Goal: Transaction & Acquisition: Book appointment/travel/reservation

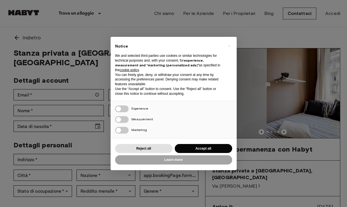
click at [228, 47] on span "×" at bounding box center [229, 45] width 2 height 7
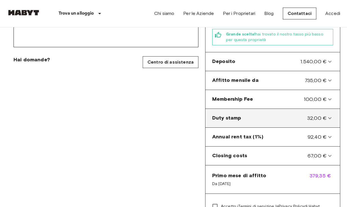
scroll to position [215, 0]
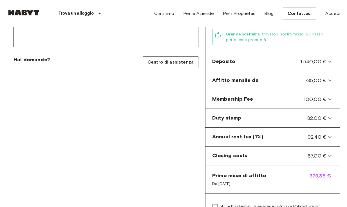
click at [184, 129] on div "Stanza privata a [GEOGRAPHIC_DATA], [GEOGRAPHIC_DATA][PERSON_NAME] account Emai…" at bounding box center [106, 48] width 198 height 431
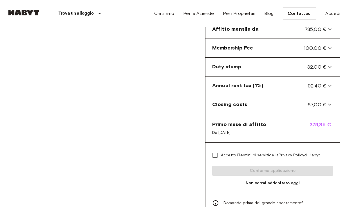
scroll to position [267, 0]
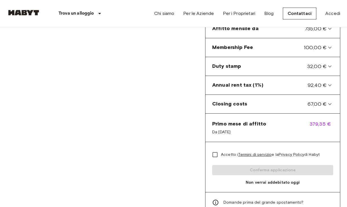
click at [316, 122] on span "379,35 €" at bounding box center [321, 127] width 24 height 15
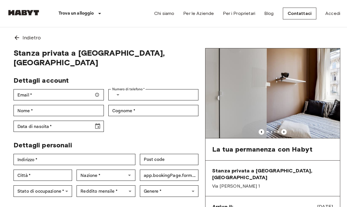
scroll to position [0, 0]
click at [284, 130] on icon "Previous image" at bounding box center [284, 132] width 6 height 6
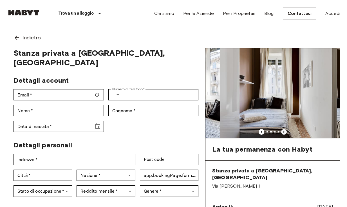
click at [284, 130] on icon "Previous image" at bounding box center [284, 132] width 6 height 6
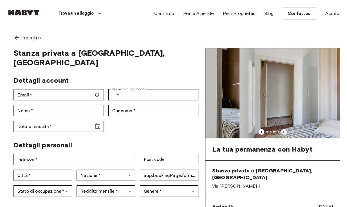
click at [284, 130] on icon "Previous image" at bounding box center [284, 132] width 6 height 6
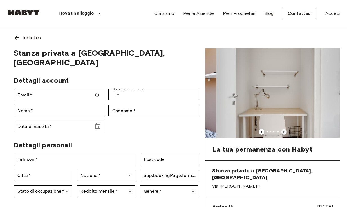
click at [284, 130] on icon "Previous image" at bounding box center [284, 132] width 6 height 6
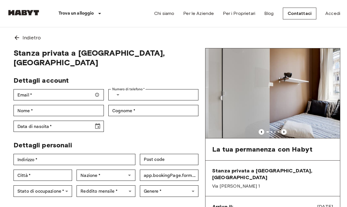
click at [284, 130] on icon "Previous image" at bounding box center [284, 132] width 6 height 6
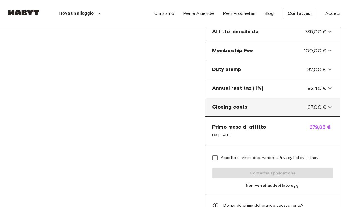
scroll to position [264, 0]
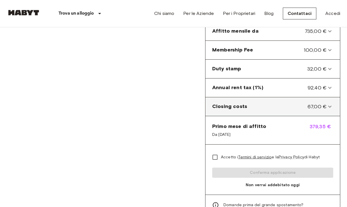
click at [313, 103] on span "67,00 €" at bounding box center [316, 106] width 19 height 7
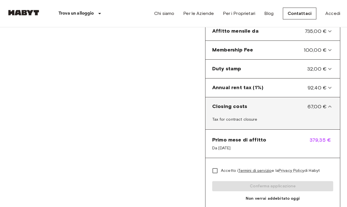
click at [313, 103] on span "67,00 €" at bounding box center [316, 106] width 19 height 7
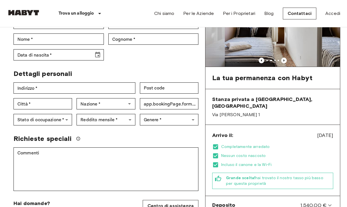
scroll to position [44, 0]
